Goal: Transaction & Acquisition: Register for event/course

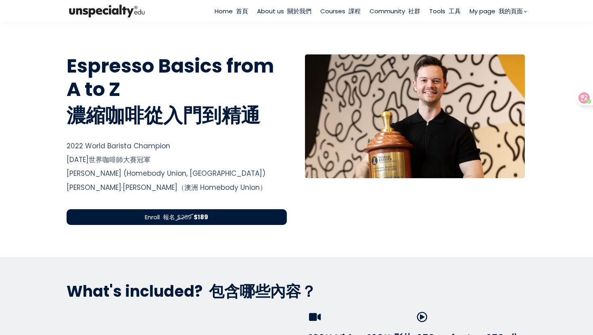
click at [227, 212] on div "Enroll 報名 $269 $189" at bounding box center [177, 217] width 220 height 16
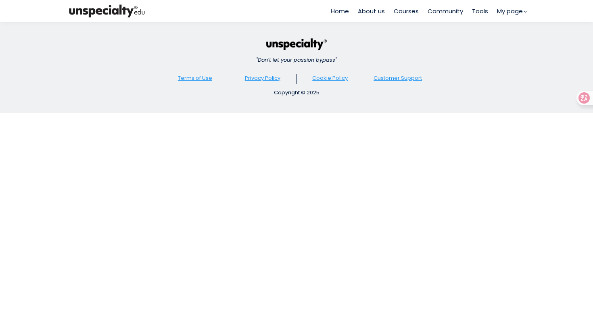
type input "**********"
type input "***"
select select "**"
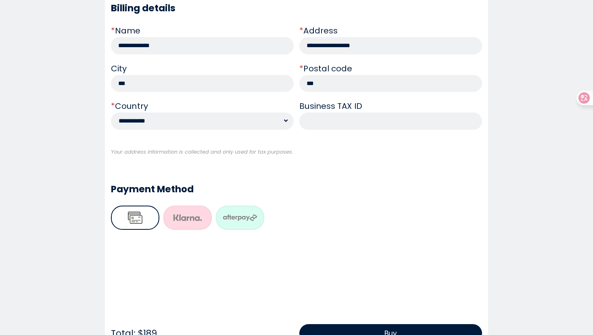
scroll to position [326, 0]
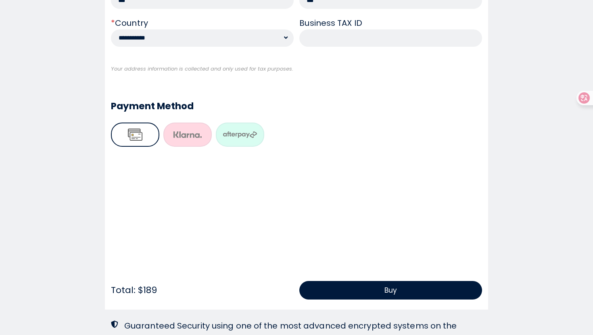
click at [134, 134] on button at bounding box center [135, 135] width 48 height 24
click at [326, 294] on button "Buy" at bounding box center [390, 290] width 183 height 19
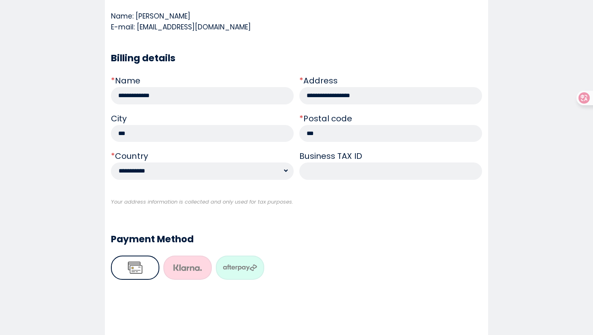
scroll to position [117, 0]
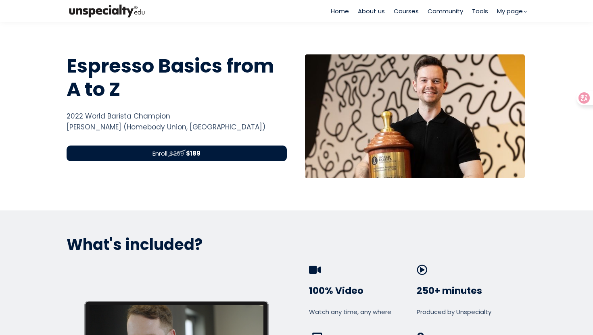
click at [246, 155] on div "Enroll $269 $189" at bounding box center [177, 154] width 220 height 16
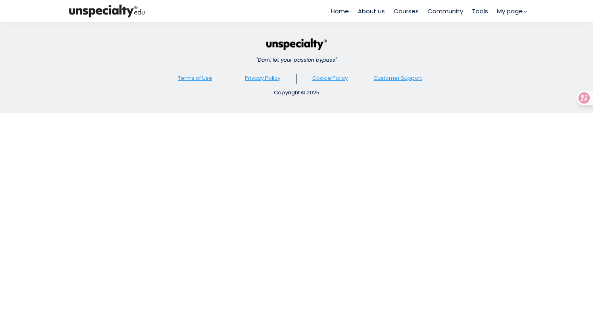
type input "**********"
type input "***"
select select "**"
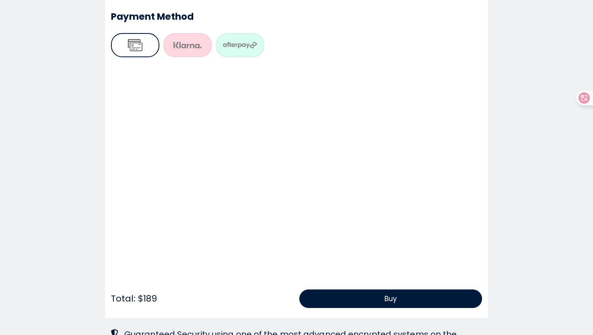
scroll to position [422, 0]
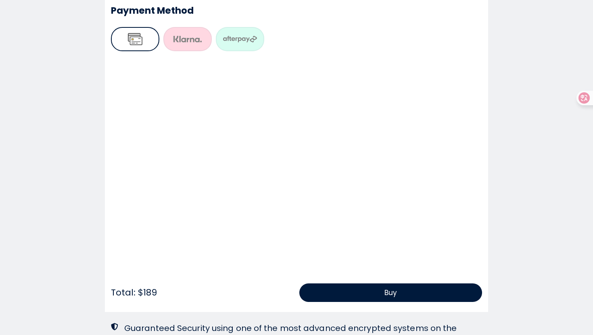
click at [55, 262] on section "**********" at bounding box center [296, 4] width 593 height 809
click at [341, 293] on button "Buy" at bounding box center [390, 293] width 183 height 19
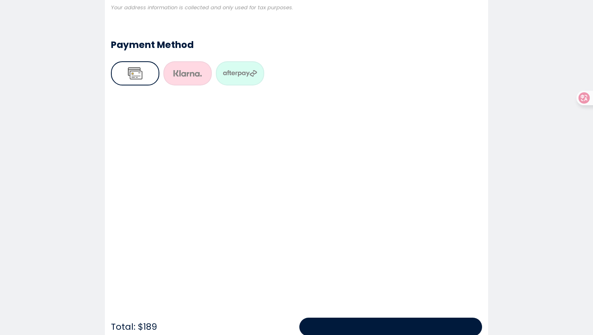
scroll to position [423, 0]
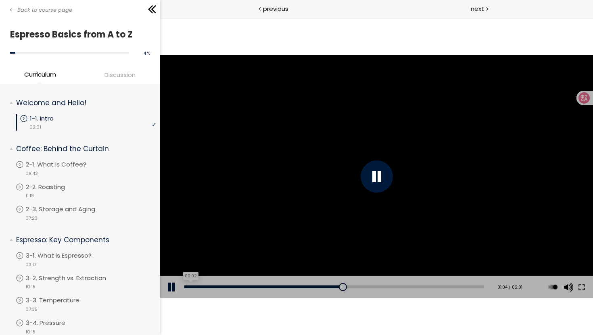
click at [189, 287] on div "00:02" at bounding box center [334, 287] width 300 height 3
drag, startPoint x: 188, startPoint y: 287, endPoint x: 161, endPoint y: 286, distance: 27.0
click at [165, 287] on div "Add chapter 00:00 00:00 / 02:01 Subtitles None Auto x 2 x 1.5 x 1.25 x 1 x 0.75…" at bounding box center [376, 287] width 433 height 23
click at [341, 185] on div at bounding box center [376, 177] width 433 height 244
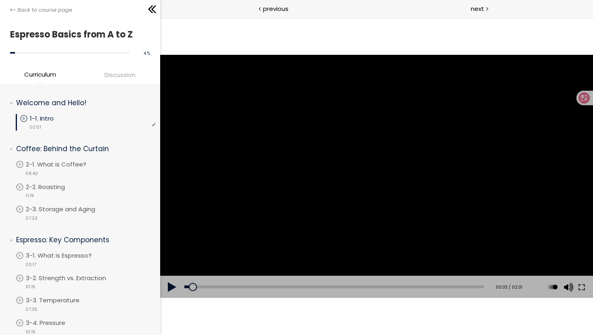
click at [171, 289] on button at bounding box center [172, 287] width 24 height 23
drag, startPoint x: 192, startPoint y: 290, endPoint x: 142, endPoint y: 290, distance: 50.0
click at [160, 18] on html "The video is loading... Click for sound @keyframes VOLUME_SMALL_WAVE_FLASH { 0%…" at bounding box center [376, 18] width 433 height 0
click at [375, 189] on div at bounding box center [376, 177] width 32 height 32
click at [371, 180] on div at bounding box center [376, 177] width 32 height 32
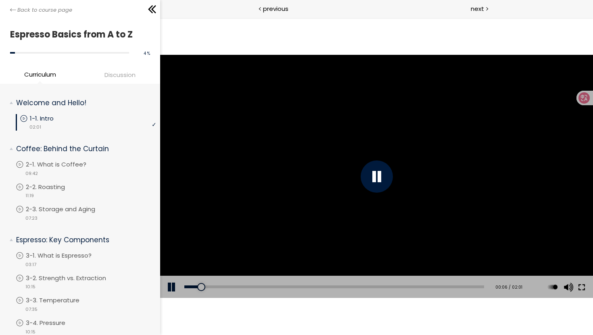
click at [582, 287] on button at bounding box center [581, 287] width 15 height 23
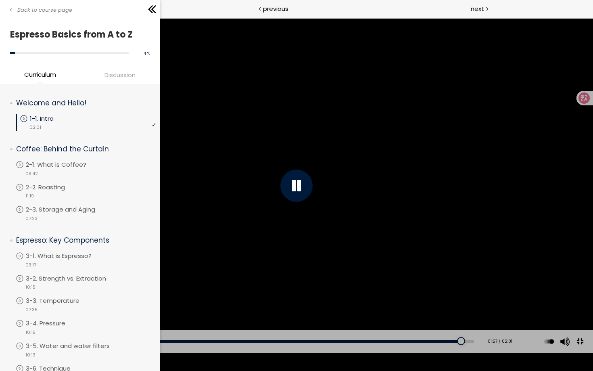
click at [580, 350] on button at bounding box center [580, 341] width 18 height 18
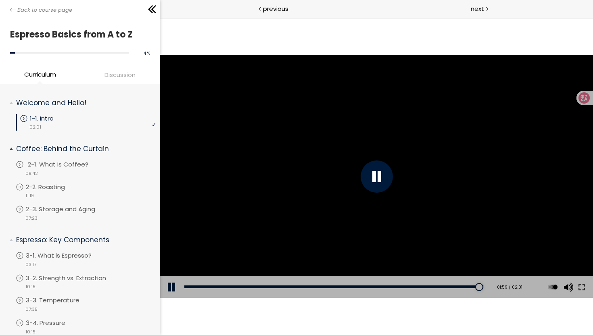
click at [49, 163] on p "2-1. What is Coffee?" at bounding box center [66, 164] width 77 height 9
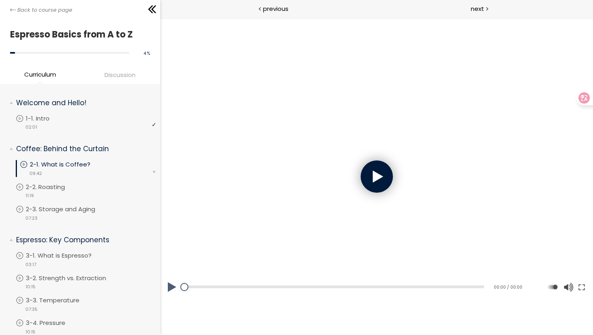
click at [381, 166] on div at bounding box center [376, 177] width 32 height 32
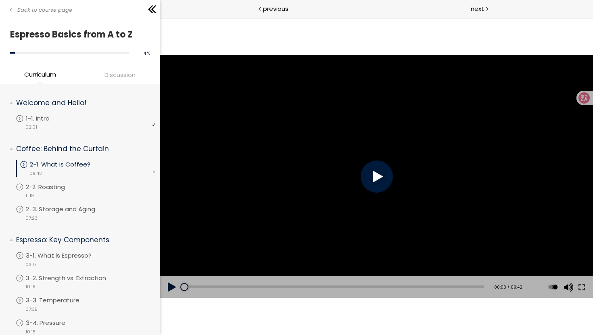
click at [376, 171] on div at bounding box center [376, 177] width 32 height 32
click at [576, 287] on button at bounding box center [581, 287] width 15 height 23
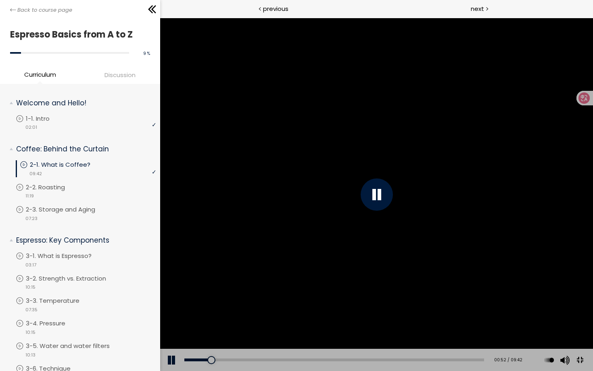
click at [589, 369] on button at bounding box center [580, 360] width 18 height 18
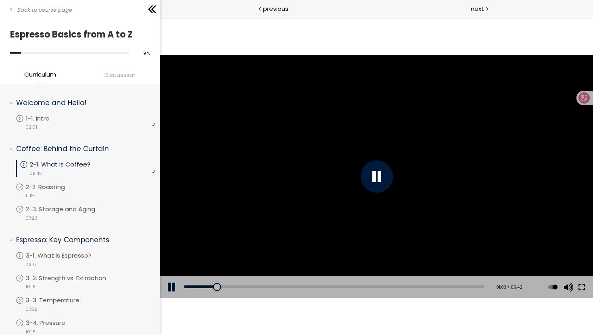
click at [581, 283] on button at bounding box center [581, 287] width 15 height 23
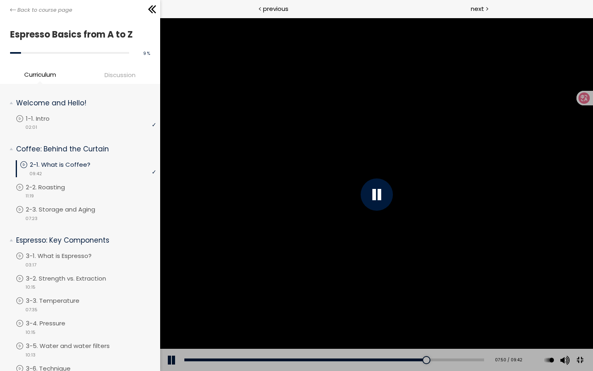
click at [589, 369] on button at bounding box center [580, 360] width 18 height 18
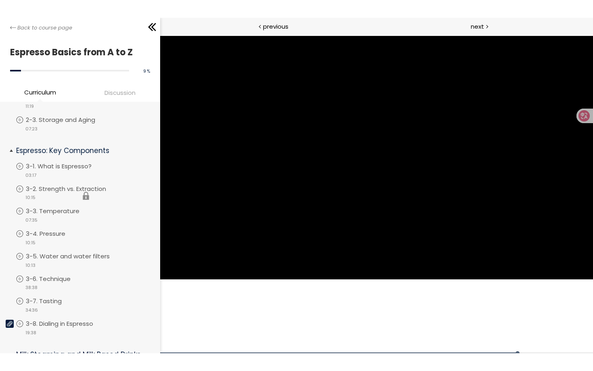
scroll to position [137, 0]
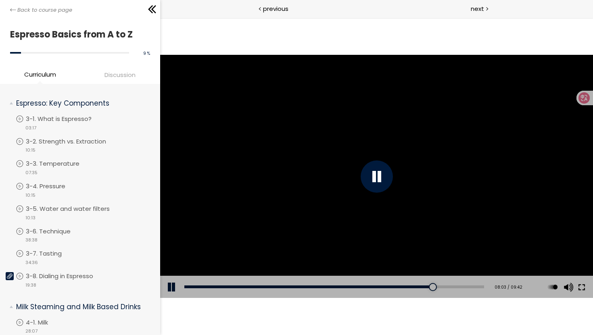
click at [582, 287] on button at bounding box center [581, 287] width 15 height 23
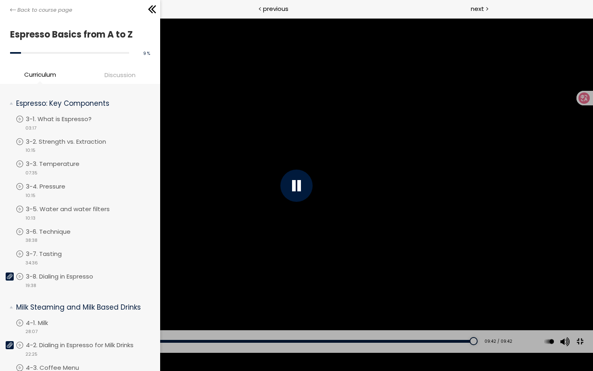
click at [521, 295] on div at bounding box center [296, 186] width 593 height 334
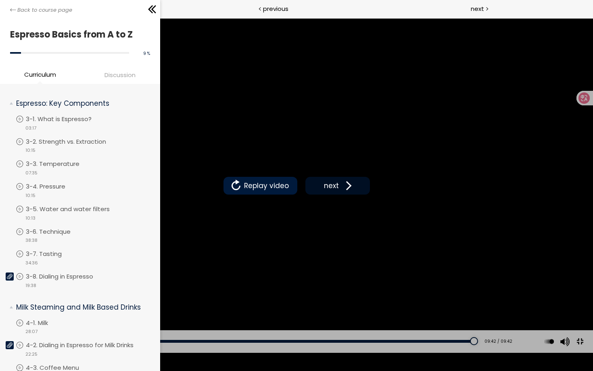
click at [343, 189] on span at bounding box center [347, 186] width 12 height 12
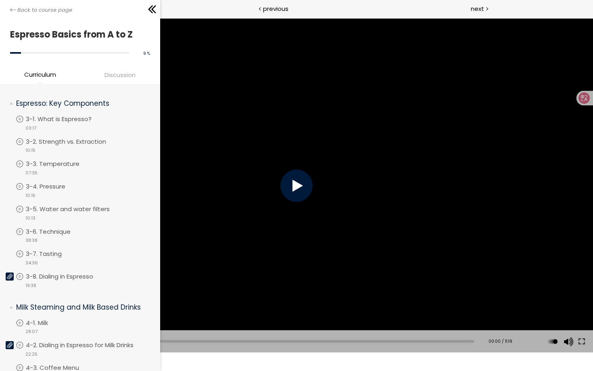
click at [295, 184] on div at bounding box center [296, 185] width 32 height 32
click at [584, 344] on button at bounding box center [582, 341] width 15 height 23
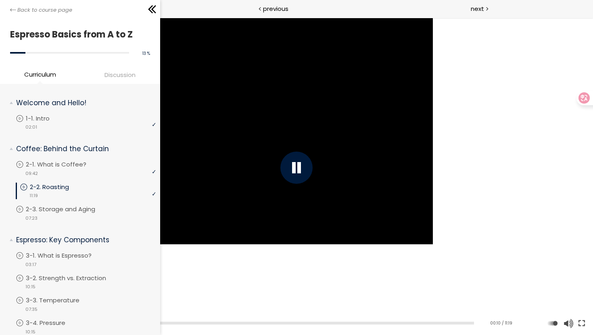
click at [575, 312] on button at bounding box center [582, 323] width 15 height 23
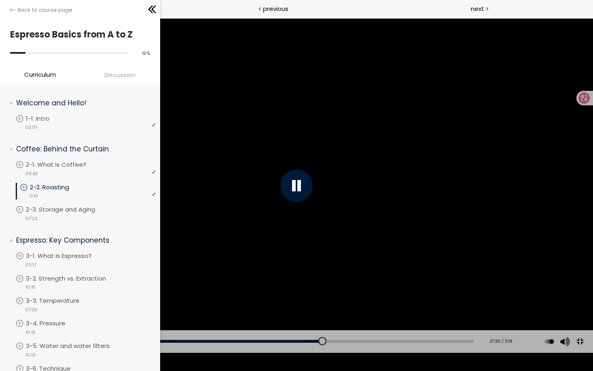
click at [578, 350] on button at bounding box center [580, 341] width 18 height 18
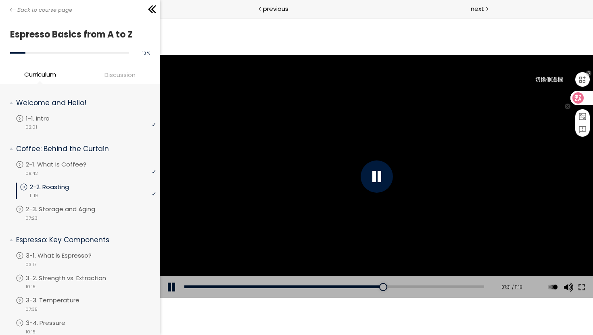
click at [584, 79] on icon at bounding box center [582, 79] width 9 height 9
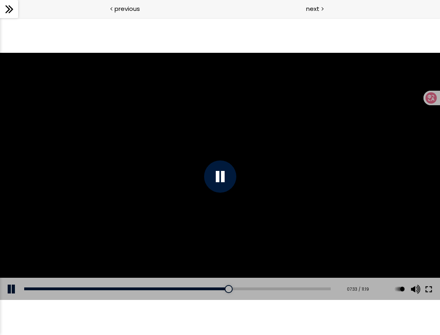
click at [426, 291] on button at bounding box center [429, 289] width 15 height 23
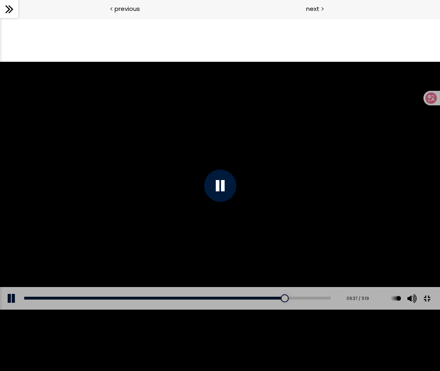
click at [424, 307] on button at bounding box center [427, 298] width 18 height 18
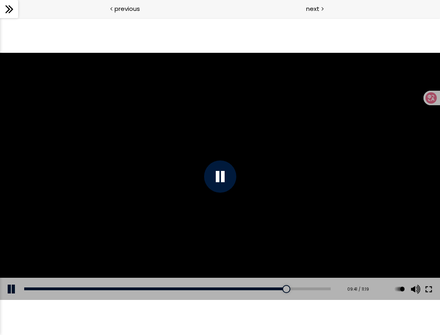
click at [426, 292] on button at bounding box center [429, 289] width 15 height 23
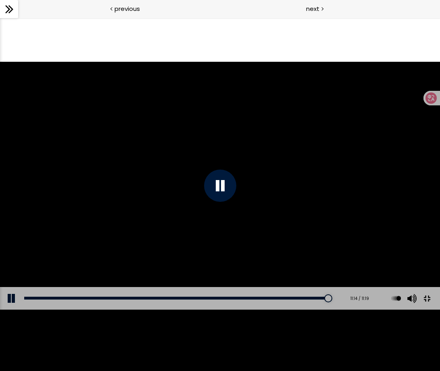
drag, startPoint x: 430, startPoint y: 359, endPoint x: 430, endPoint y: 305, distance: 53.3
click at [430, 307] on button at bounding box center [427, 298] width 18 height 18
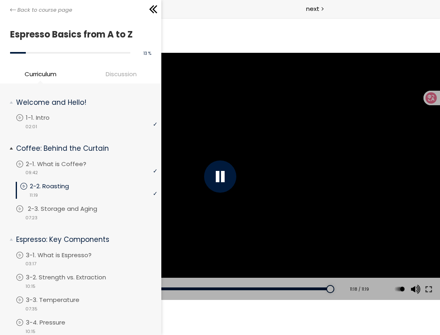
click at [66, 210] on p "2-3. Storage and Aging" at bounding box center [71, 209] width 86 height 9
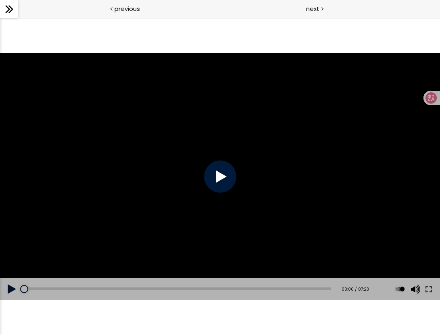
click at [225, 174] on div at bounding box center [220, 177] width 32 height 32
click at [430, 286] on button at bounding box center [429, 289] width 15 height 23
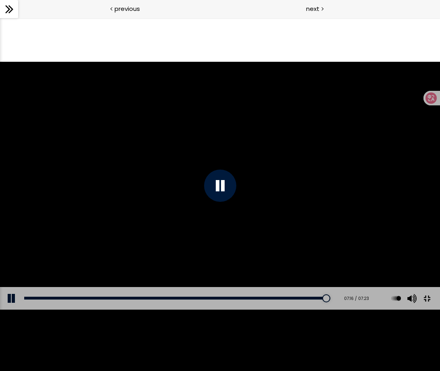
click at [428, 307] on button at bounding box center [427, 298] width 18 height 18
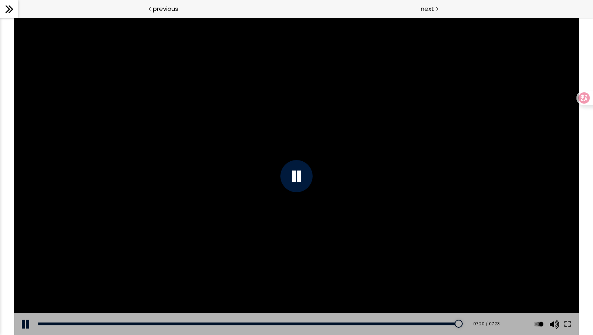
click at [7, 9] on icon at bounding box center [9, 9] width 12 height 12
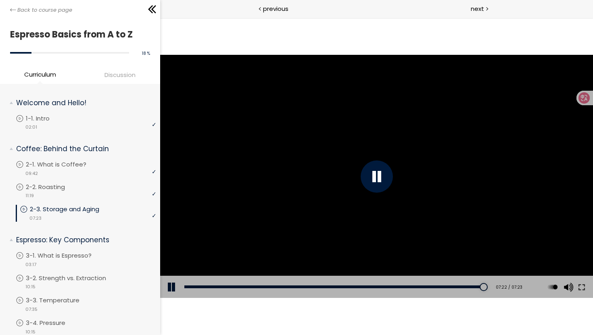
click at [377, 177] on div at bounding box center [376, 177] width 32 height 32
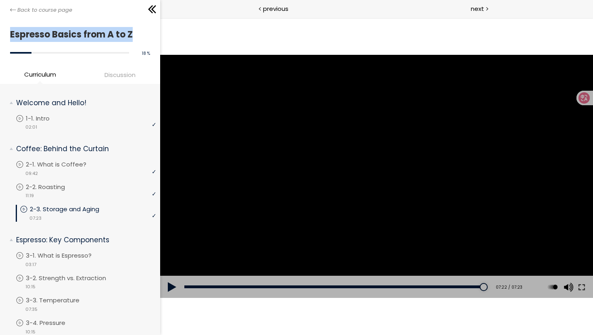
drag, startPoint x: 7, startPoint y: 34, endPoint x: 146, endPoint y: 37, distance: 138.8
click at [146, 37] on div "Espresso Basics from A to Z 18 % complete" at bounding box center [80, 44] width 160 height 52
copy h1 "Espresso Basics from A to Z"
